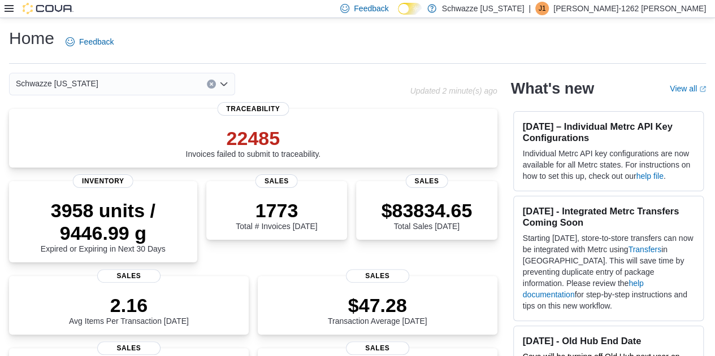
click at [8, 8] on icon at bounding box center [9, 8] width 9 height 7
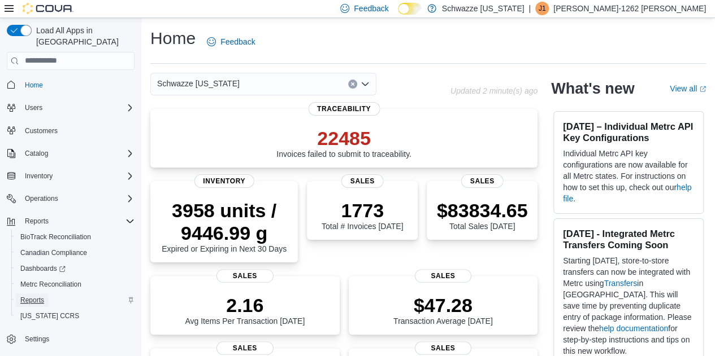
click at [35, 296] on span "Reports" at bounding box center [32, 300] width 24 height 9
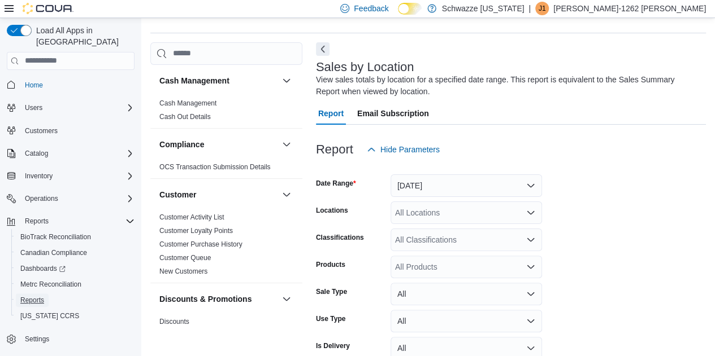
scroll to position [38, 0]
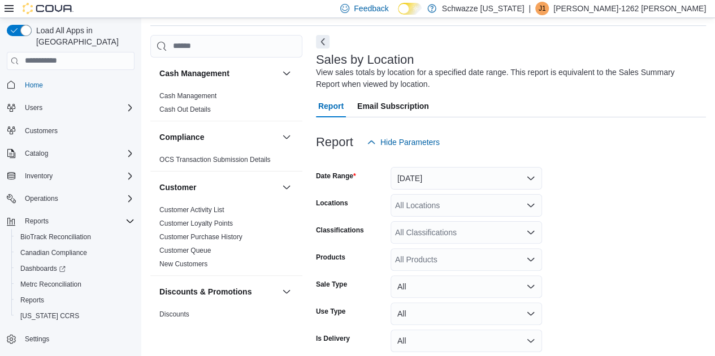
click at [11, 8] on icon at bounding box center [9, 8] width 9 height 7
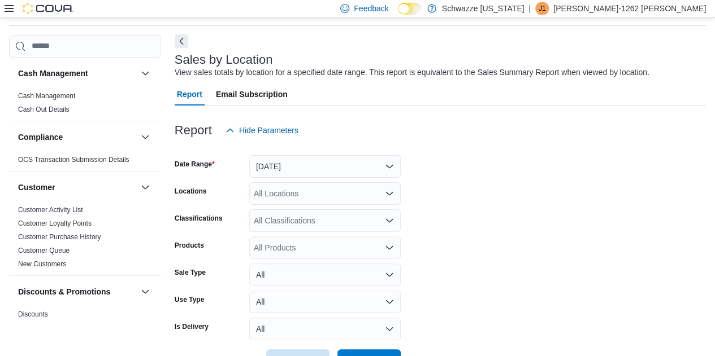
click at [180, 43] on button "Next" at bounding box center [182, 41] width 14 height 14
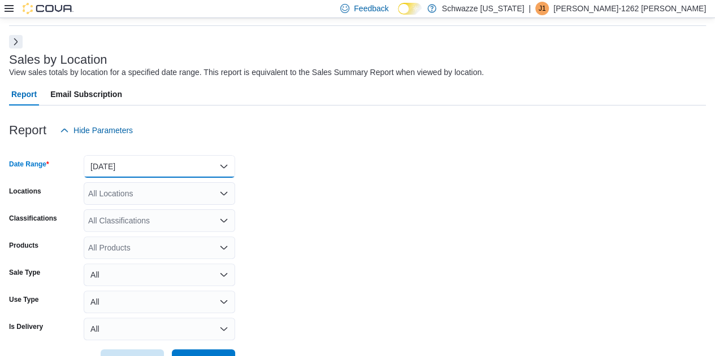
click at [202, 166] on button "[DATE]" at bounding box center [159, 166] width 151 height 23
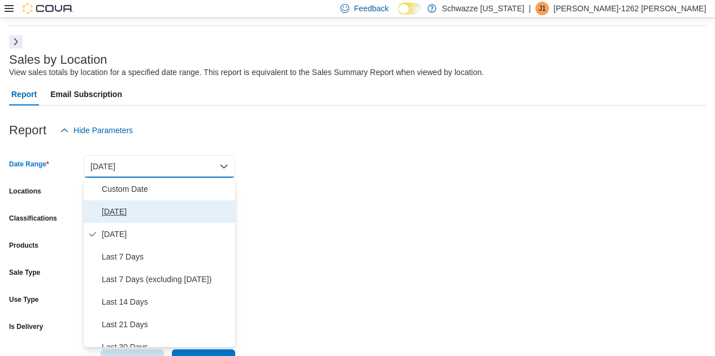
click at [158, 208] on span "[DATE]" at bounding box center [166, 212] width 129 height 14
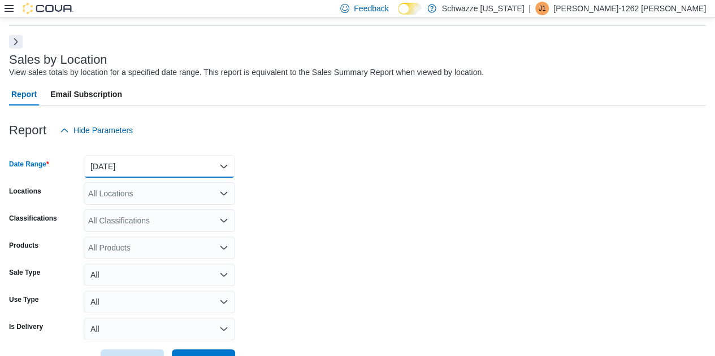
scroll to position [76, 0]
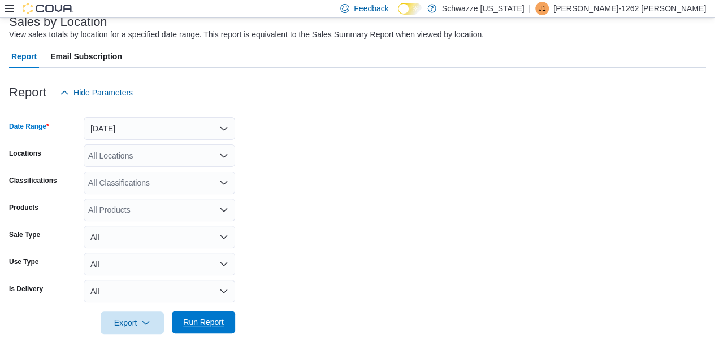
click at [214, 330] on span "Run Report" at bounding box center [204, 322] width 50 height 23
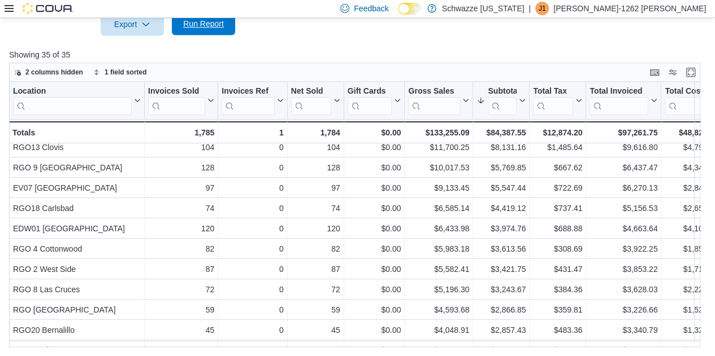
scroll to position [6, 0]
